Goal: Browse casually: Explore the website without a specific task or goal

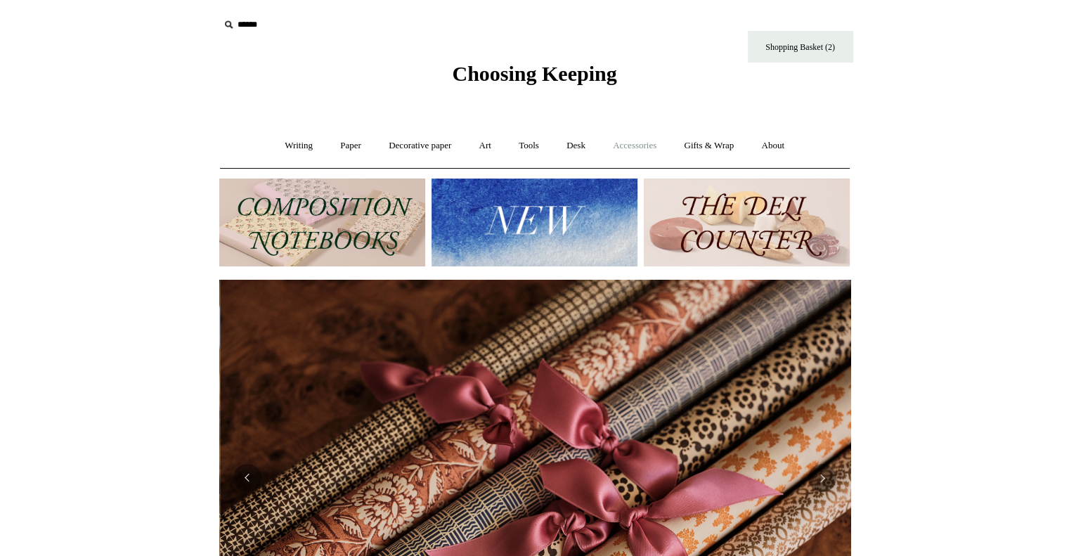
scroll to position [0, 1262]
click at [639, 141] on link "Accessories +" at bounding box center [634, 145] width 69 height 37
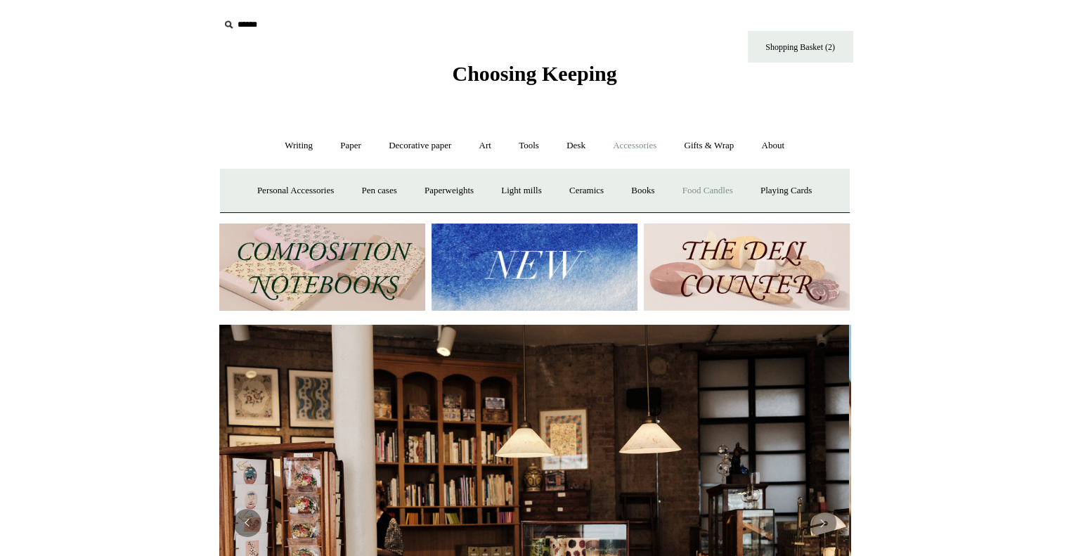
scroll to position [0, 0]
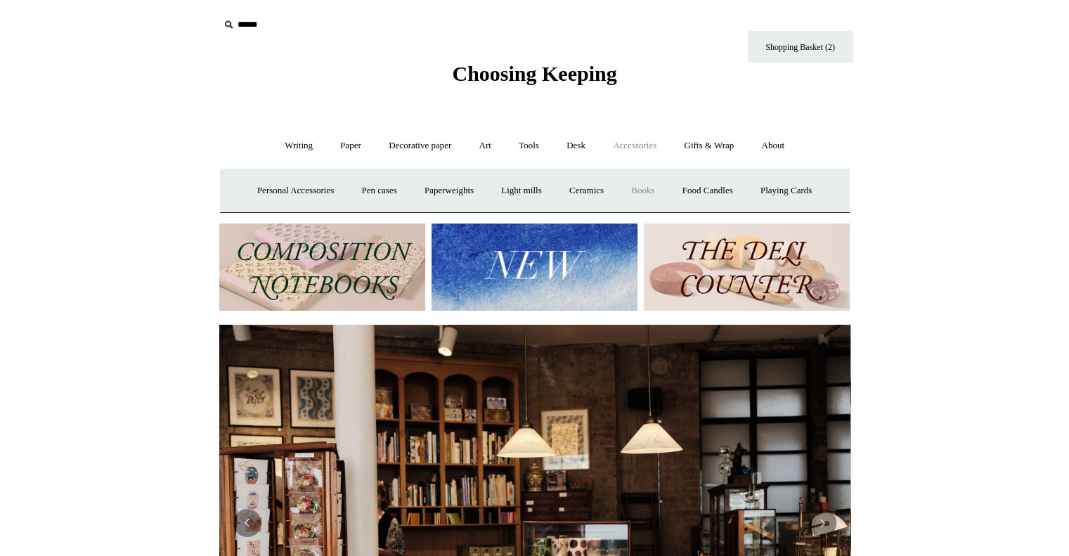
click at [655, 185] on link "Books" at bounding box center [642, 190] width 48 height 37
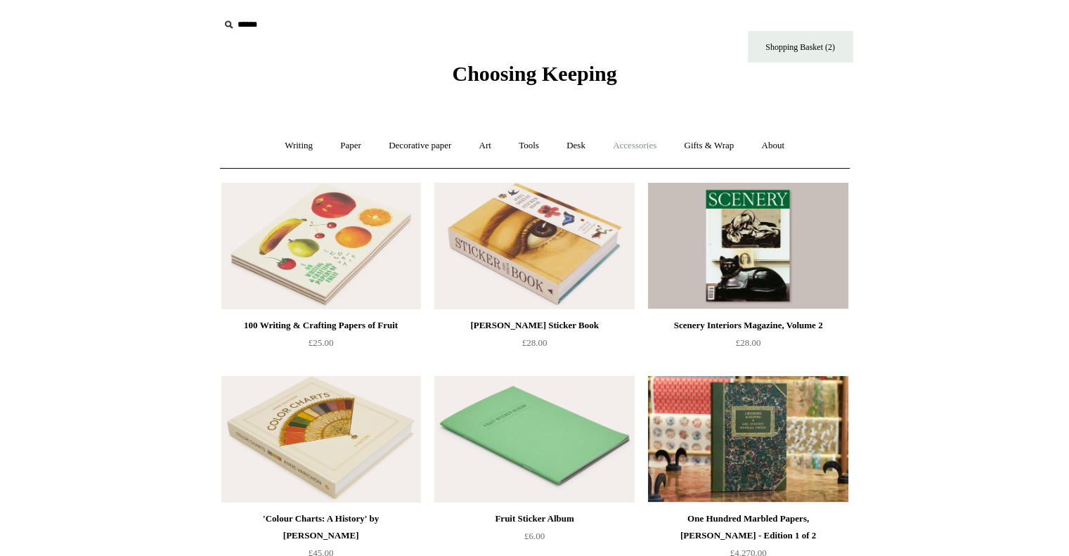
click at [651, 150] on link "Accessories +" at bounding box center [634, 145] width 69 height 37
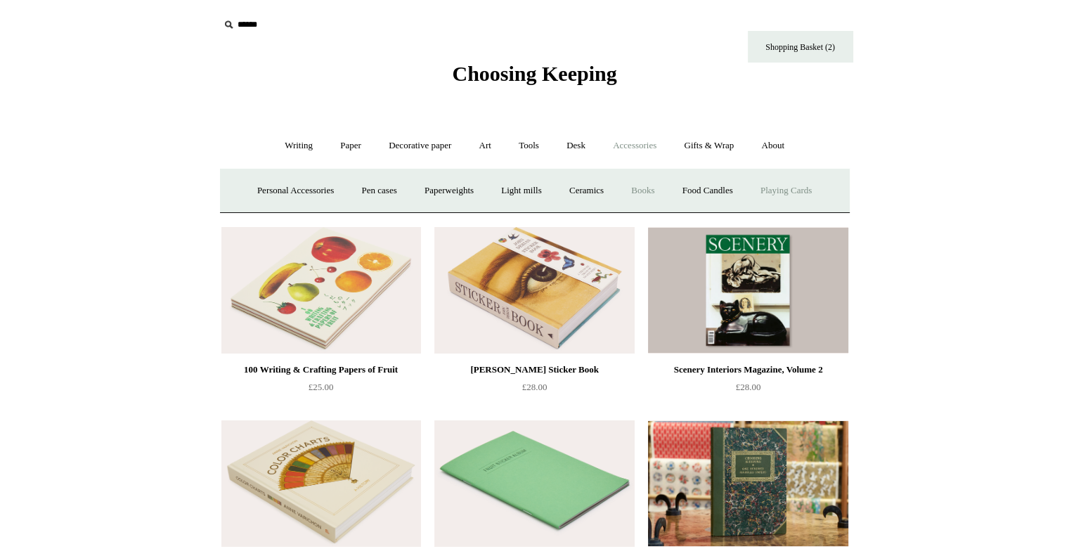
click at [786, 189] on link "Playing Cards" at bounding box center [786, 190] width 77 height 37
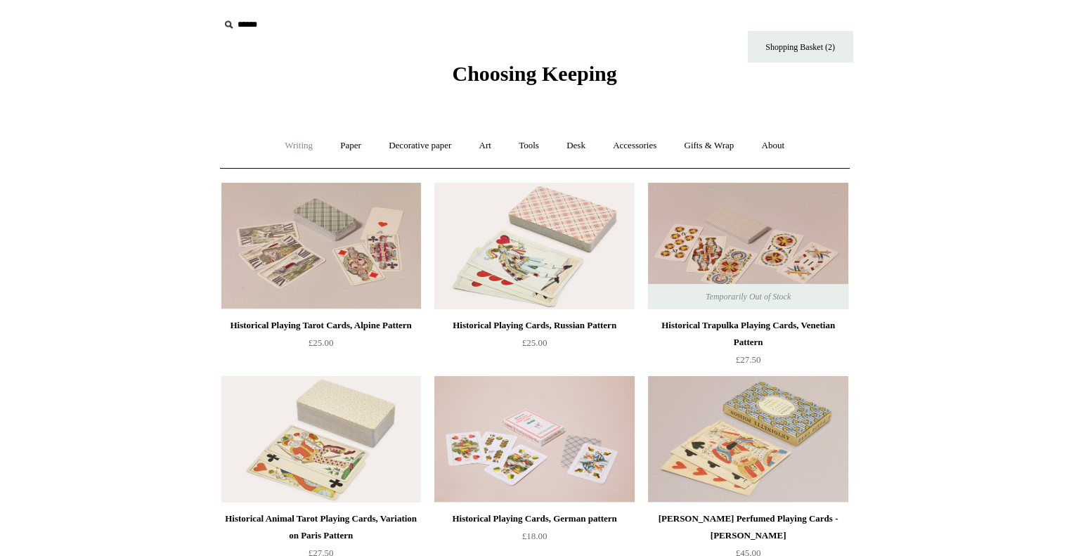
click at [282, 140] on link "Writing +" at bounding box center [298, 145] width 53 height 37
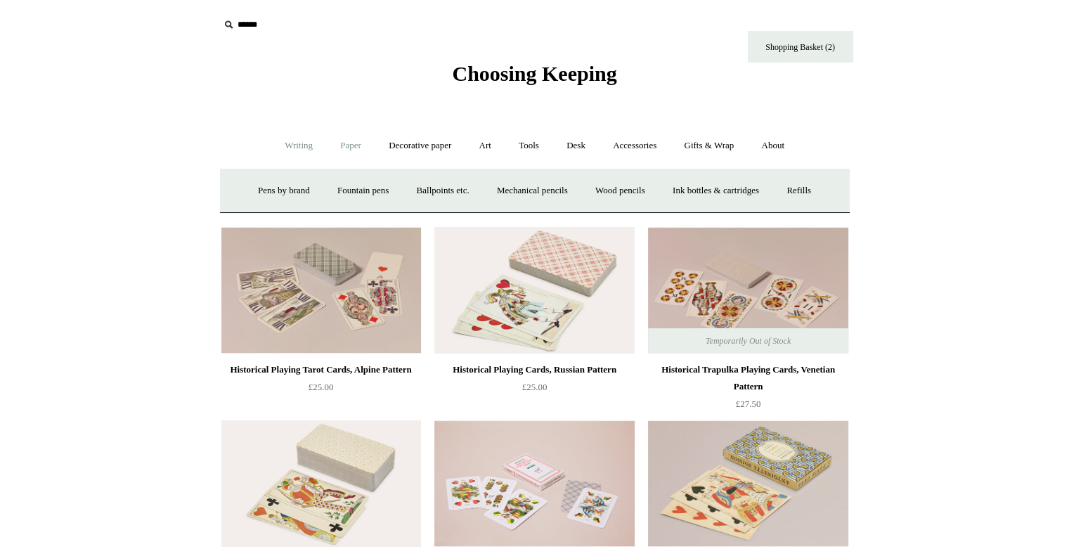
click at [333, 151] on link "Paper +" at bounding box center [350, 145] width 46 height 37
click at [431, 188] on link "📆 Dated Diaries 📆" at bounding box center [423, 190] width 103 height 37
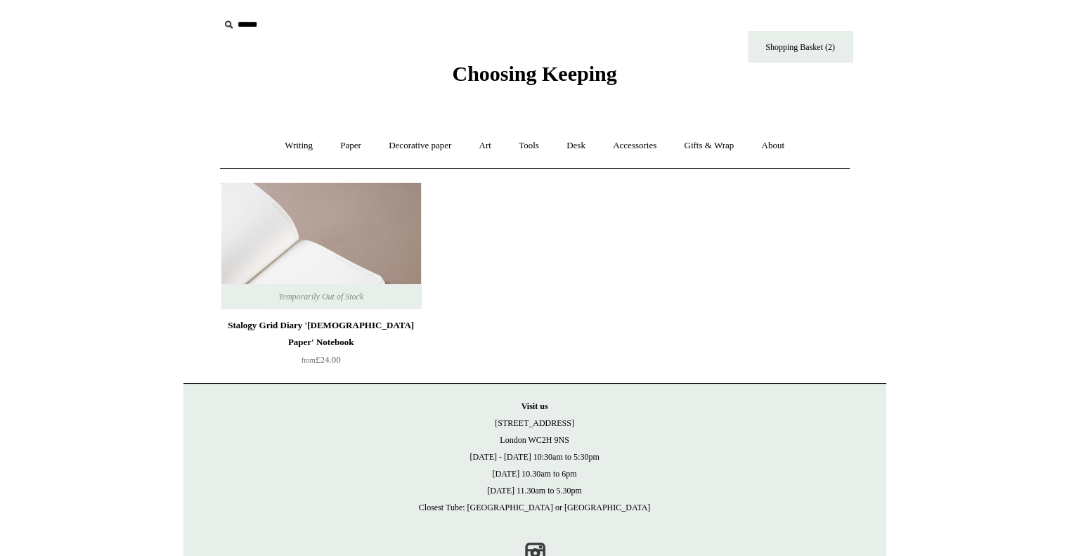
click at [343, 244] on img at bounding box center [321, 246] width 200 height 126
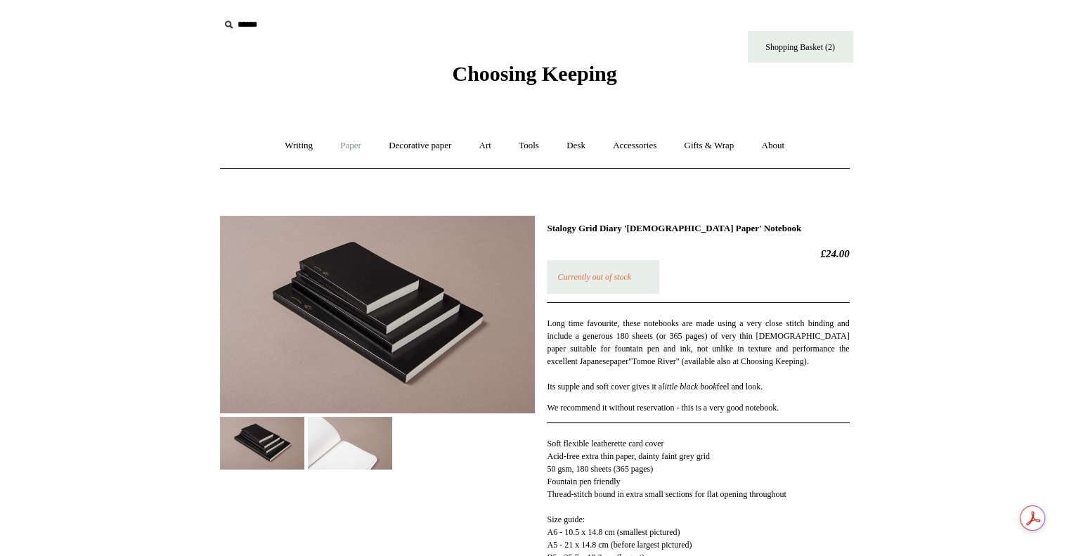
click at [346, 148] on link "Paper +" at bounding box center [350, 145] width 46 height 37
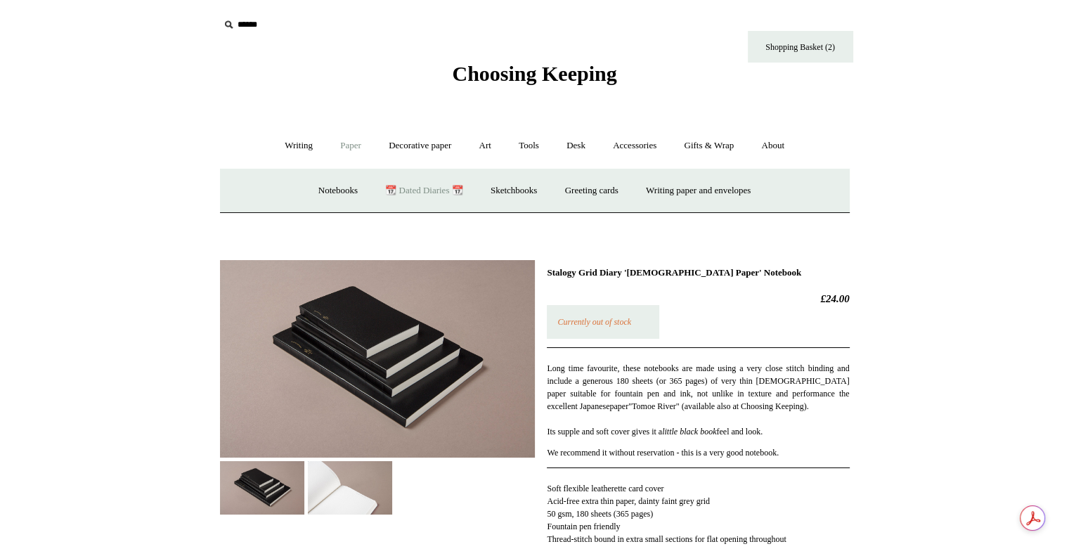
click at [402, 188] on link "📆 Dated Diaries 📆" at bounding box center [423, 190] width 103 height 37
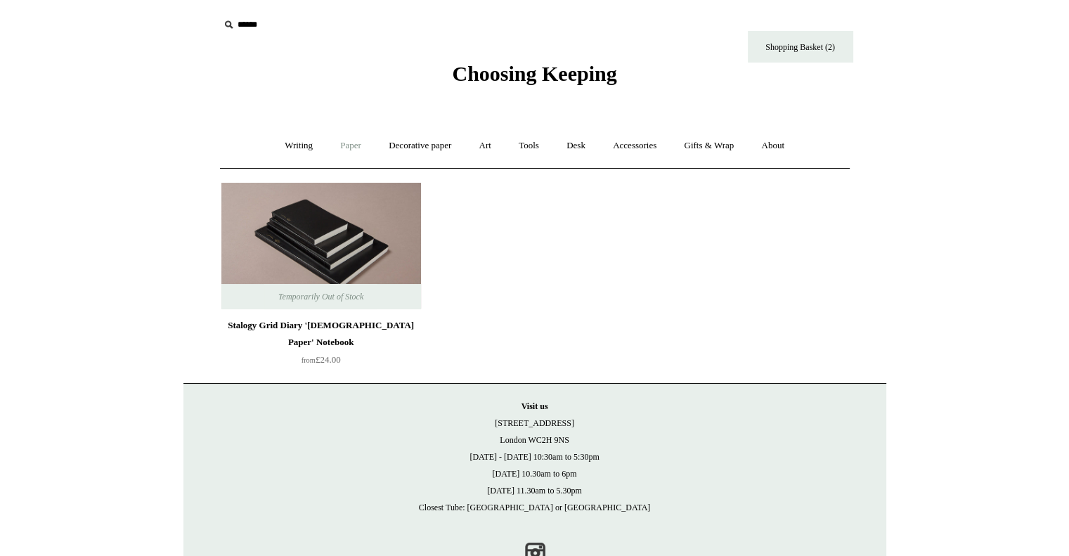
click at [332, 141] on link "Paper +" at bounding box center [350, 145] width 46 height 37
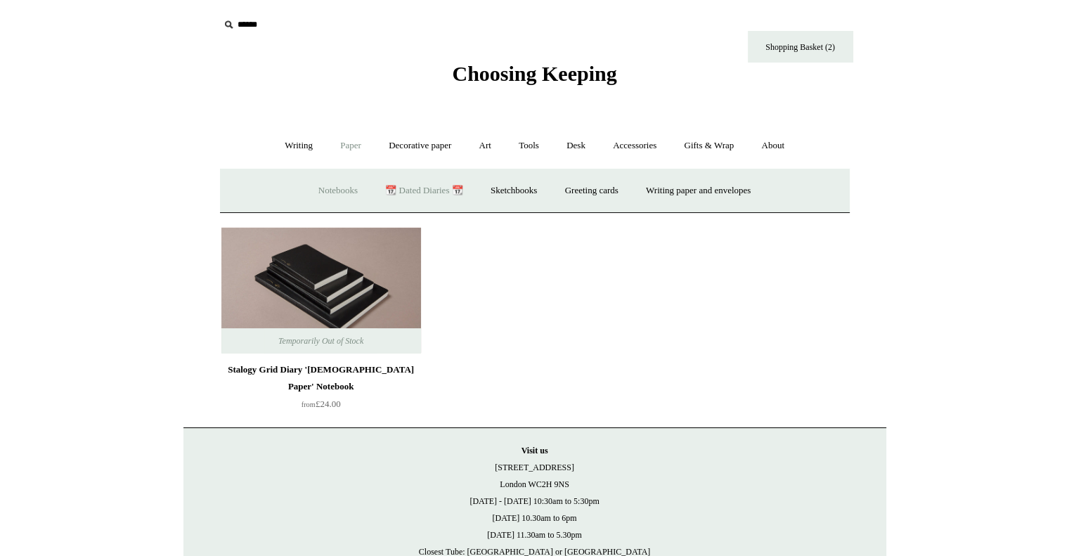
click at [318, 191] on link "Notebooks +" at bounding box center [338, 190] width 65 height 37
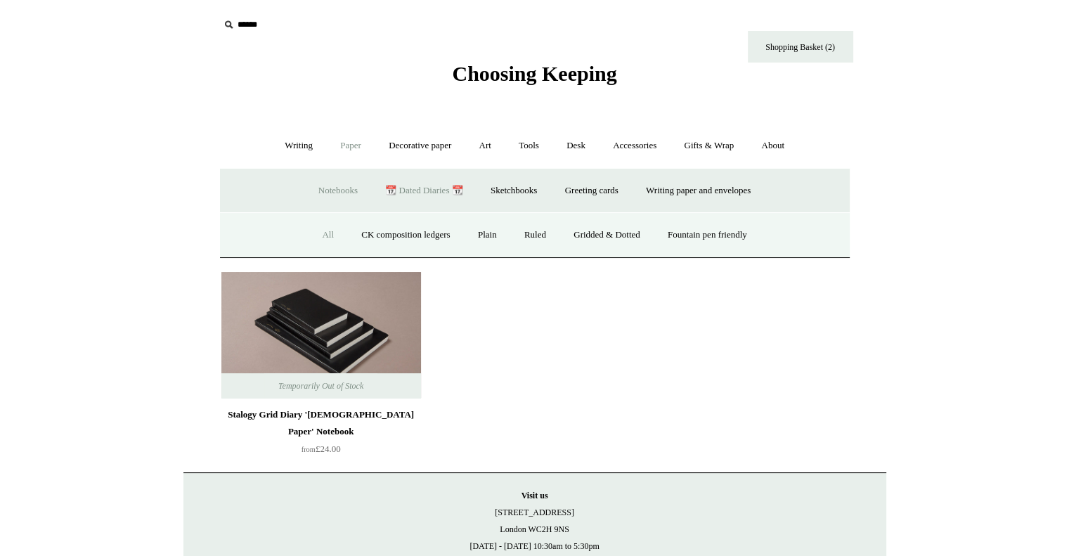
click at [318, 231] on link "All" at bounding box center [327, 234] width 37 height 37
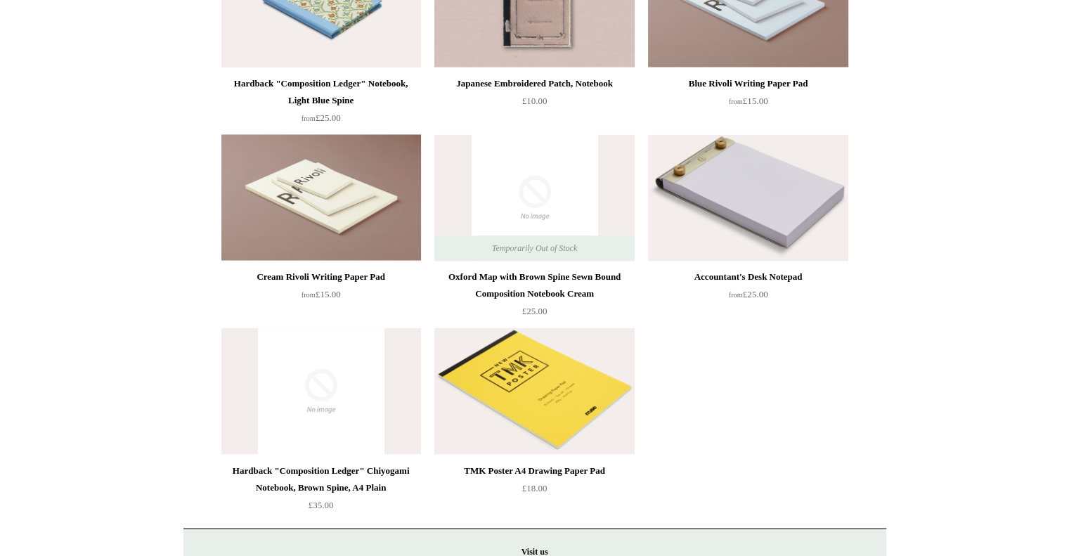
scroll to position [7591, 0]
